Goal: Information Seeking & Learning: Learn about a topic

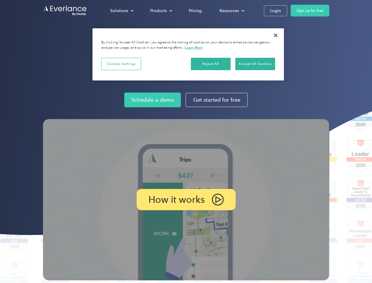
click at [186, 141] on img at bounding box center [186, 199] width 286 height 161
click at [122, 11] on div "Solutions" at bounding box center [119, 10] width 18 height 7
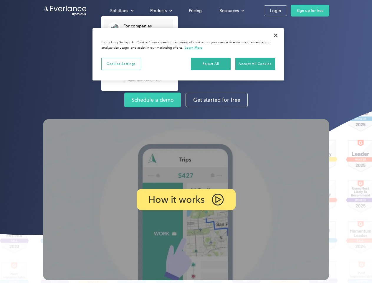
click at [160, 11] on div "Products" at bounding box center [158, 10] width 16 height 7
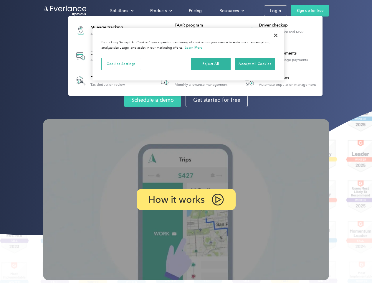
click at [231, 11] on div "Resources" at bounding box center [228, 10] width 19 height 7
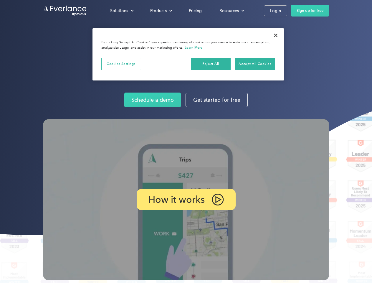
click at [186, 199] on p "How it works" at bounding box center [176, 199] width 56 height 7
click at [121, 64] on button "Cookies Settings" at bounding box center [121, 64] width 40 height 12
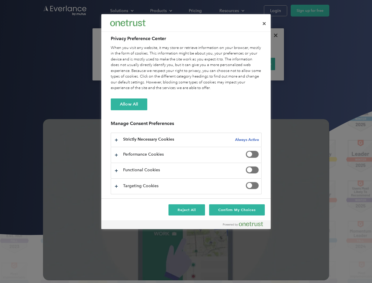
click at [211, 64] on div "When you visit any website, it may store or retrieve information on your browse…" at bounding box center [186, 68] width 151 height 46
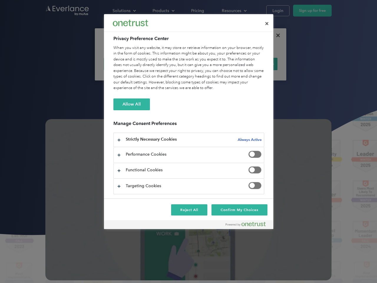
click at [255, 64] on div "When you visit any website, it may store or retrieve information on your browse…" at bounding box center [188, 68] width 151 height 46
click at [276, 35] on div at bounding box center [188, 141] width 377 height 283
